Goal: Check status: Check status

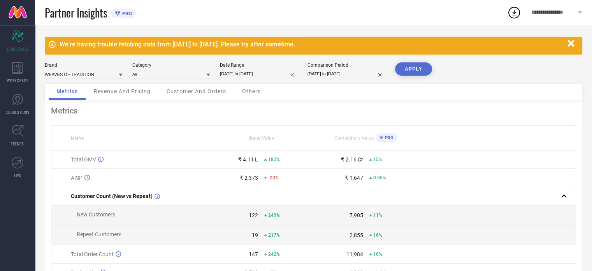
click at [418, 70] on button "APPLY" at bounding box center [413, 68] width 37 height 13
click at [259, 72] on input "[DATE] to [DATE]" at bounding box center [259, 74] width 78 height 8
select select "7"
select select "2025"
select select "8"
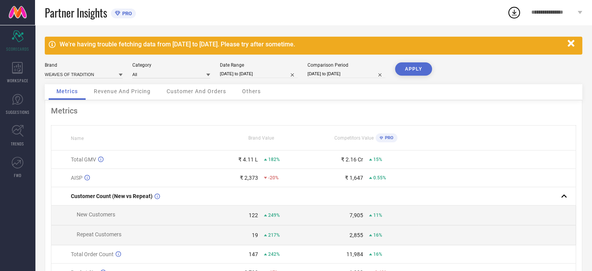
select select "2025"
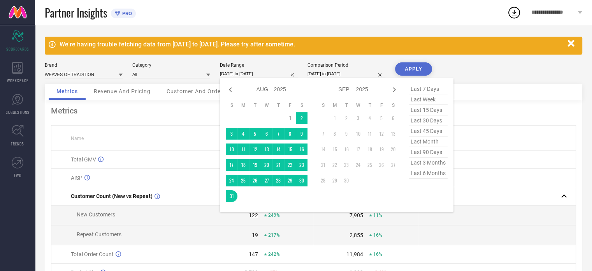
click at [335, 119] on td "1" at bounding box center [335, 118] width 12 height 12
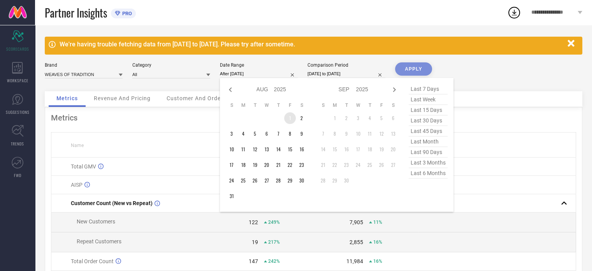
type input "After [DATE]"
click at [289, 113] on td "1" at bounding box center [290, 118] width 12 height 12
click at [376, 153] on td "19" at bounding box center [382, 149] width 12 height 12
click at [163, 23] on div "Partner Insights PRO" at bounding box center [276, 12] width 463 height 25
